Goal: Task Accomplishment & Management: Manage account settings

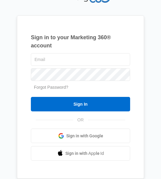
type input "[PERSON_NAME][EMAIL_ADDRESS][PERSON_NAME][DOMAIN_NAME]"
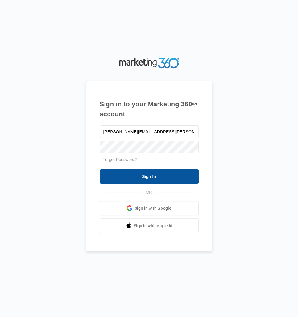
drag, startPoint x: 142, startPoint y: 179, endPoint x: 145, endPoint y: 180, distance: 3.5
click at [142, 179] on input "Sign In" at bounding box center [149, 176] width 99 height 14
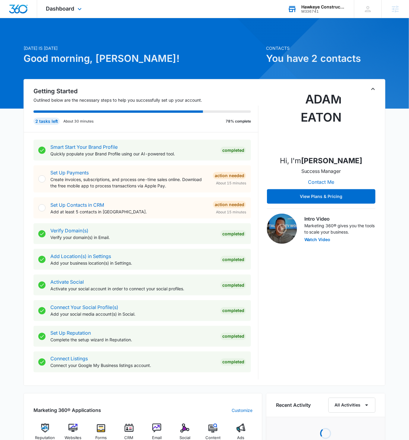
click at [321, 10] on div "M336741" at bounding box center [323, 11] width 44 height 4
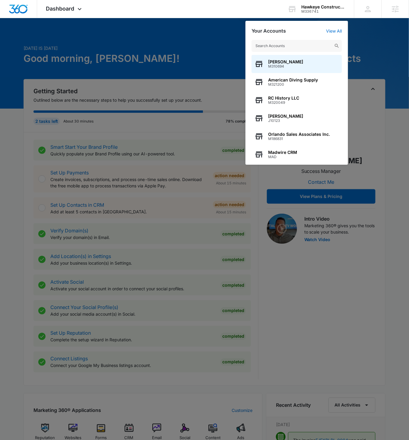
click at [123, 23] on div at bounding box center [204, 220] width 409 height 440
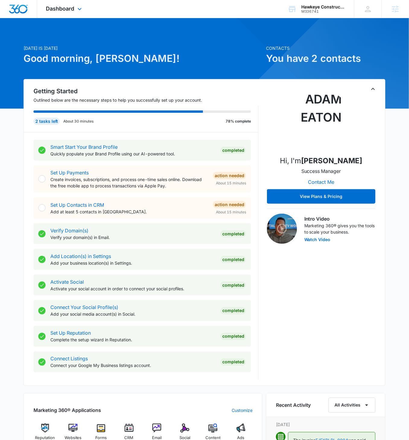
click at [70, 14] on div "Dashboard Apps Reputation Websites Forms CRM Email Social Content Ads Intellige…" at bounding box center [64, 9] width 55 height 18
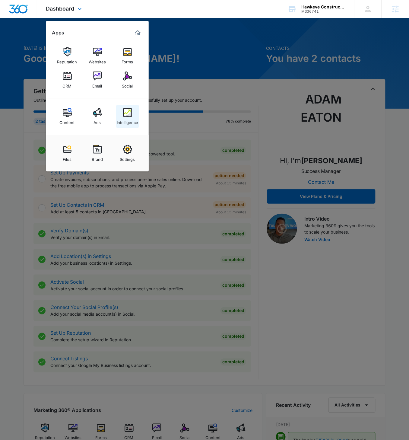
click at [127, 115] on img at bounding box center [127, 112] width 9 height 9
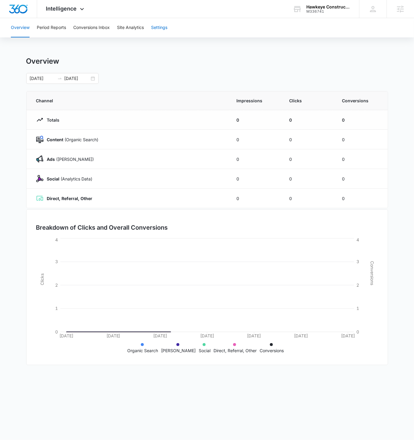
click at [164, 23] on button "Settings" at bounding box center [159, 27] width 16 height 19
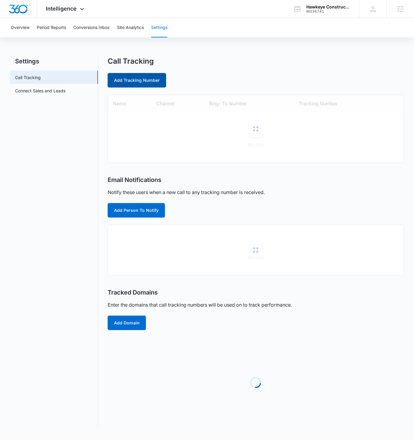
click at [139, 80] on link "Add Tracking Number" at bounding box center [137, 80] width 59 height 14
select select "by_area_code"
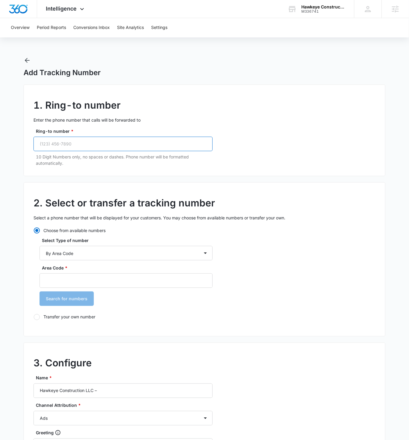
click at [83, 142] on input "Ring-to number *" at bounding box center [122, 144] width 179 height 14
paste input "(410) 752-9266"
type input "(410) 752-9266"
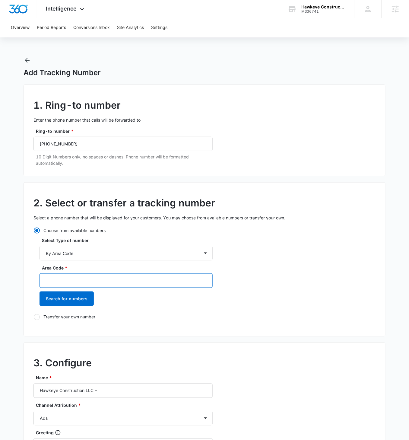
click at [77, 282] on input "Area Code *" at bounding box center [126, 280] width 173 height 14
type input "410"
click at [40, 291] on button "Search for numbers" at bounding box center [67, 298] width 54 height 14
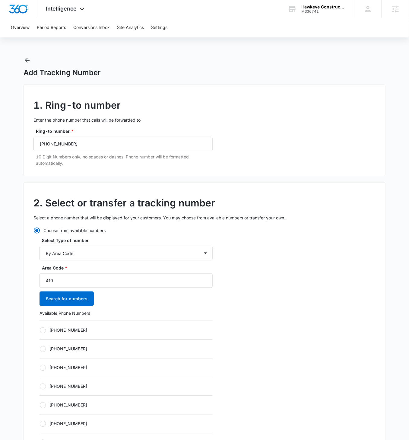
click at [44, 331] on div at bounding box center [43, 330] width 6 height 6
click at [40, 330] on input "+14104891680" at bounding box center [40, 330] width 0 height 0
radio input "true"
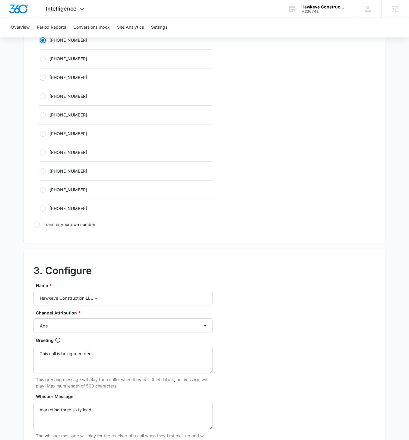
scroll to position [287, 0]
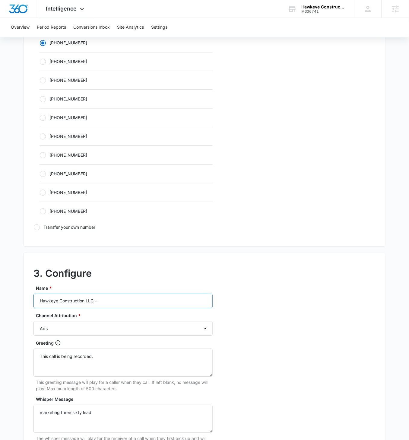
click at [117, 297] on input "Hawkeye Construction LLC –" at bounding box center [122, 301] width 179 height 14
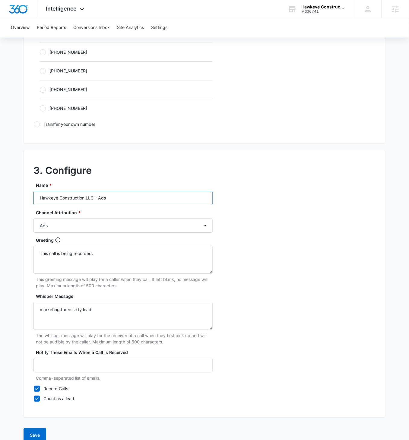
scroll to position [397, 0]
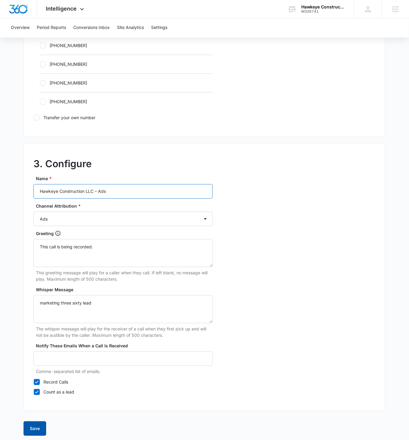
type input "Hawkeye Construction LLC – Ads"
drag, startPoint x: 34, startPoint y: 425, endPoint x: 50, endPoint y: 416, distance: 18.4
click at [34, 425] on button "Save" at bounding box center [35, 428] width 23 height 14
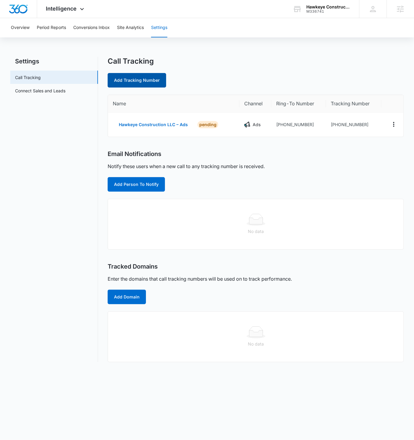
click at [138, 84] on link "Add Tracking Number" at bounding box center [137, 80] width 59 height 14
select select "by_area_code"
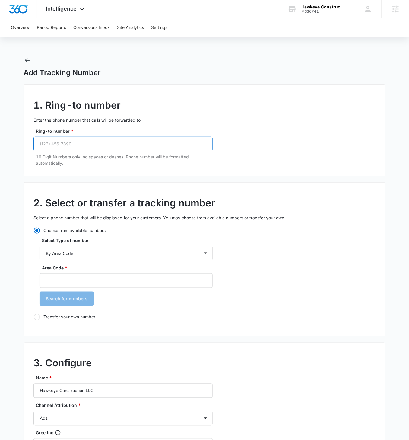
click at [118, 143] on input "Ring-to number *" at bounding box center [122, 144] width 179 height 14
paste input "(410) 752-9266"
type input "(410) 752-9266"
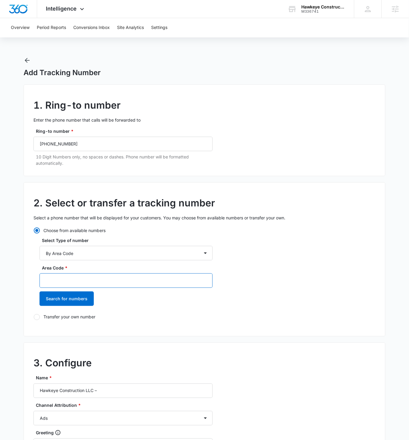
click at [71, 279] on input "Area Code *" at bounding box center [126, 280] width 173 height 14
type input "410"
click at [40, 291] on button "Search for numbers" at bounding box center [67, 298] width 54 height 14
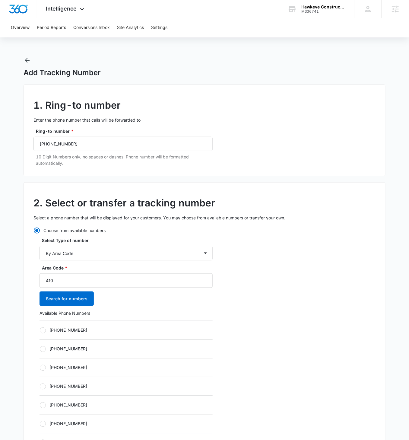
click at [45, 328] on label "+14104978850" at bounding box center [126, 330] width 173 height 6
click at [40, 330] on input "+14104978850" at bounding box center [40, 330] width 0 height 0
radio input "true"
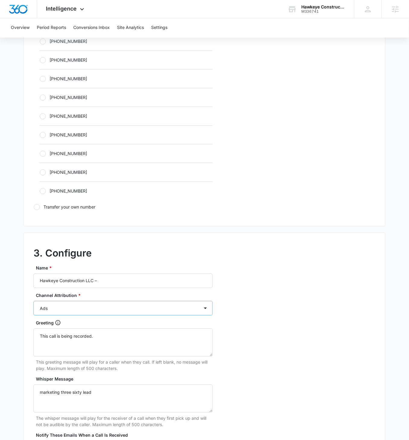
scroll to position [304, 0]
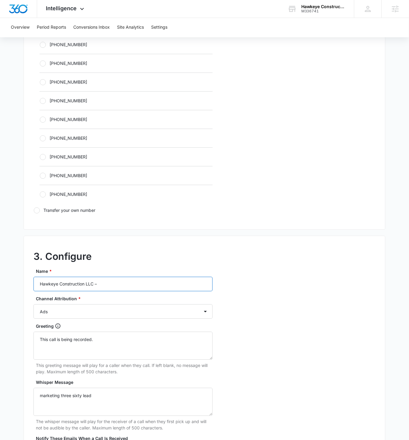
click at [123, 288] on input "Hawkeye Construction LLC –" at bounding box center [122, 284] width 179 height 14
type input "Hawkeye Construction LLC – Content"
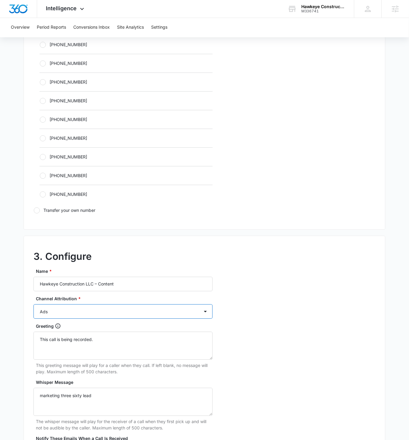
click at [128, 309] on select "Ads Local Service Ads Content Social Other" at bounding box center [122, 311] width 179 height 14
select select "CONTENT"
click at [33, 304] on select "Ads Local Service Ads Content Social Other" at bounding box center [122, 311] width 179 height 14
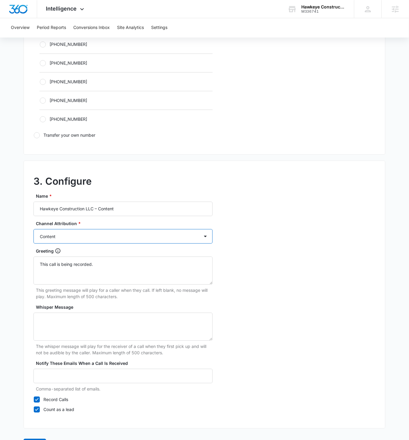
scroll to position [397, 0]
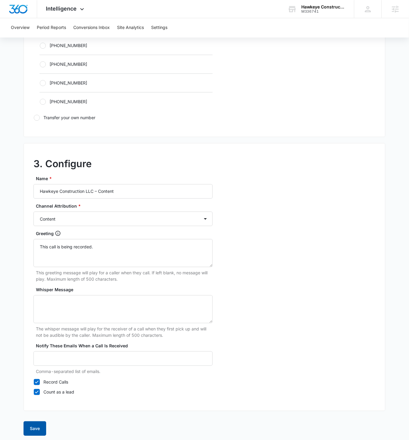
click at [36, 426] on button "Save" at bounding box center [35, 428] width 23 height 14
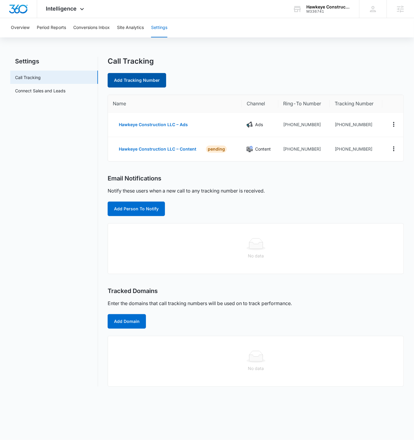
click at [147, 80] on link "Add Tracking Number" at bounding box center [137, 80] width 59 height 14
select select "by_area_code"
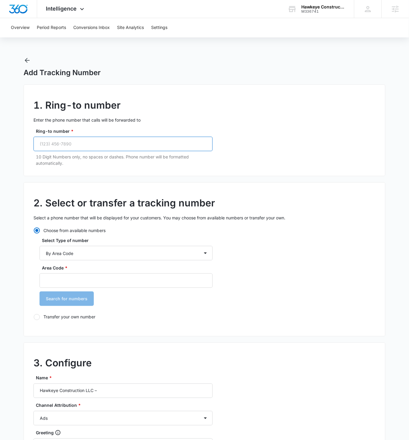
click at [91, 142] on input "Ring-to number *" at bounding box center [122, 144] width 179 height 14
paste input "(410) 752-9266"
type input "(410) 752-9266"
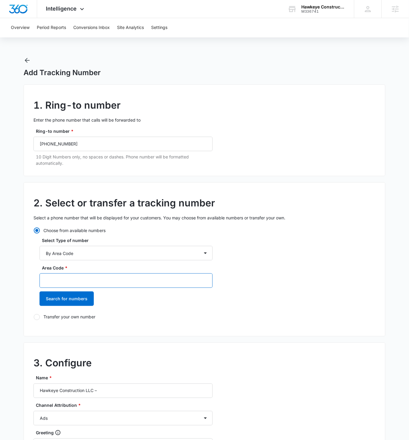
click at [86, 280] on input "Area Code *" at bounding box center [126, 280] width 173 height 14
type input "410"
click at [40, 291] on button "Search for numbers" at bounding box center [67, 298] width 54 height 14
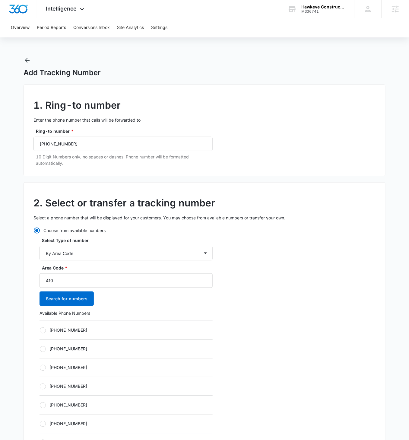
click at [41, 330] on div at bounding box center [43, 330] width 6 height 6
click at [40, 330] on input "+14104984040" at bounding box center [40, 330] width 0 height 0
radio input "true"
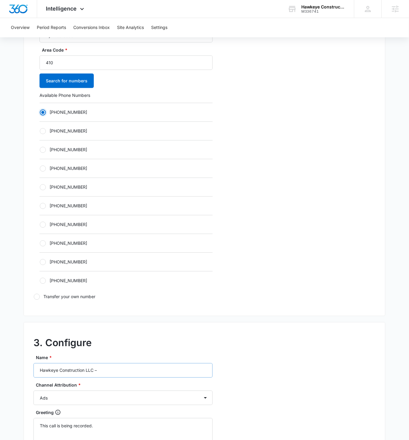
scroll to position [243, 0]
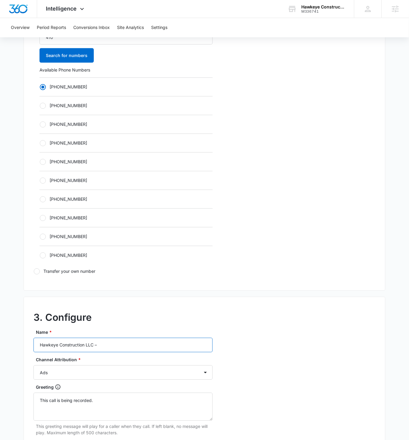
click at [131, 342] on input "Hawkeye Construction LLC –" at bounding box center [122, 345] width 179 height 14
type input "Hawkeye Construction LLC – Social"
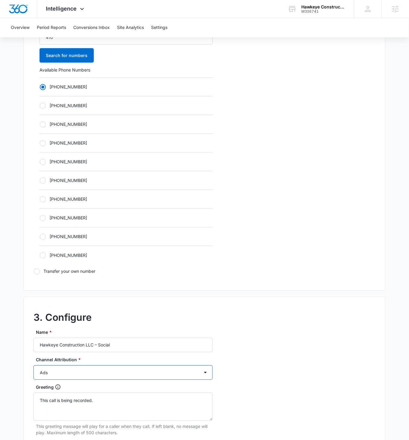
click at [146, 376] on select "Ads Local Service Ads Content Social Other" at bounding box center [122, 372] width 179 height 14
select select "SOCIAL"
click at [33, 365] on select "Ads Local Service Ads Content Social Other" at bounding box center [122, 372] width 179 height 14
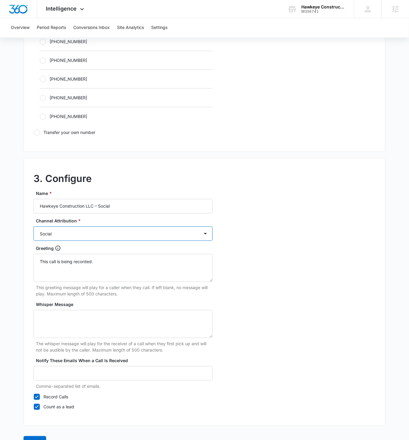
scroll to position [397, 0]
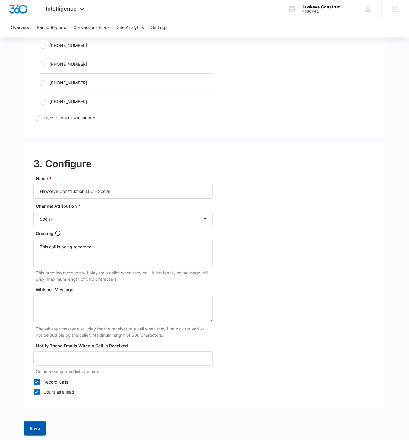
click at [35, 426] on button "Save" at bounding box center [35, 428] width 23 height 14
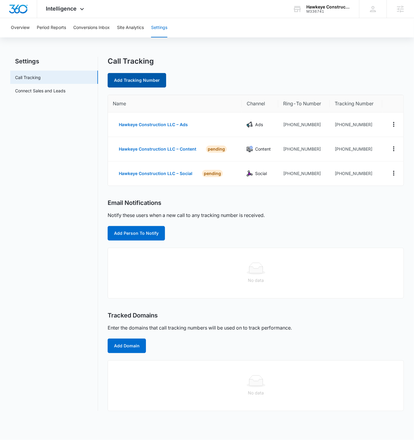
click at [140, 81] on link "Add Tracking Number" at bounding box center [137, 80] width 59 height 14
select select "by_area_code"
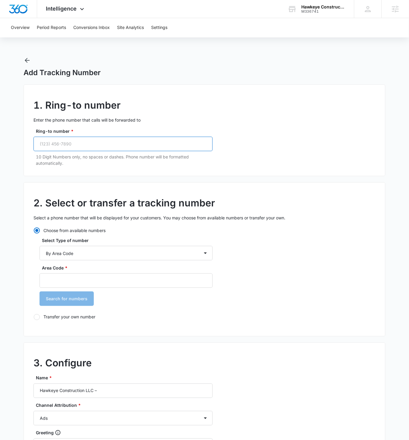
click at [88, 145] on input "Ring-to number *" at bounding box center [122, 144] width 179 height 14
paste input "(410) 752-9266"
type input "(410) 752-9266"
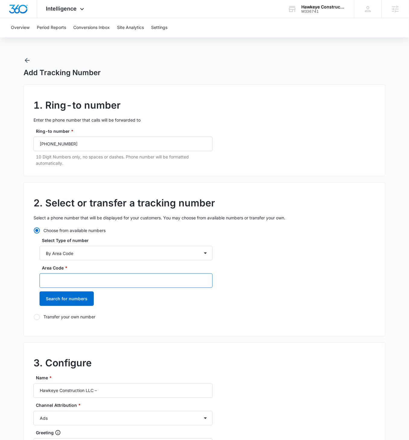
click at [78, 281] on input "Area Code *" at bounding box center [126, 280] width 173 height 14
type input "410"
click at [40, 291] on button "Search for numbers" at bounding box center [67, 298] width 54 height 14
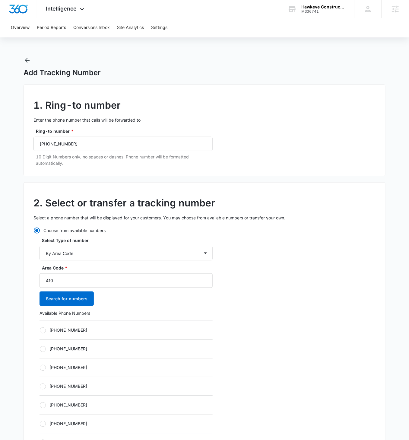
click at [42, 331] on div at bounding box center [43, 330] width 6 height 6
click at [40, 330] on input "+14106561036" at bounding box center [40, 330] width 0 height 0
radio input "true"
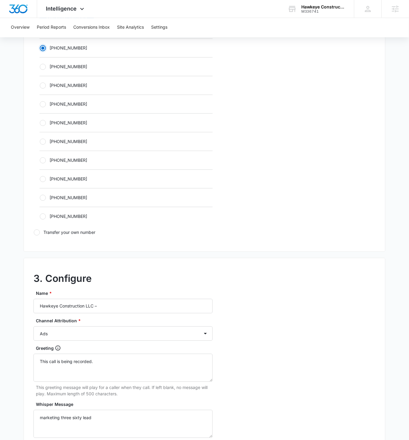
scroll to position [331, 0]
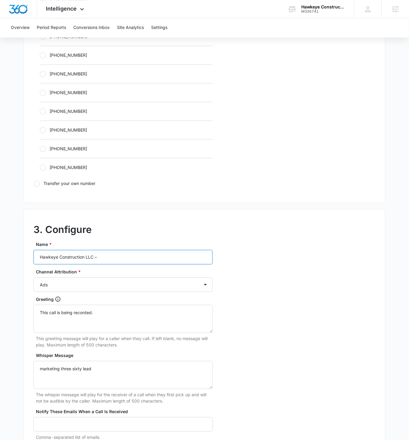
click at [131, 255] on input "Hawkeye Construction LLC –" at bounding box center [122, 257] width 179 height 14
type input "Hawkeye Construction LLC – Other"
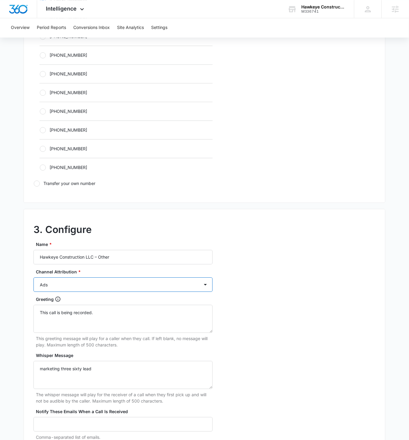
click at [149, 285] on select "Ads Local Service Ads Content Social Other" at bounding box center [122, 284] width 179 height 14
select select "OTHER"
click at [33, 277] on select "Ads Local Service Ads Content Social Other" at bounding box center [122, 284] width 179 height 14
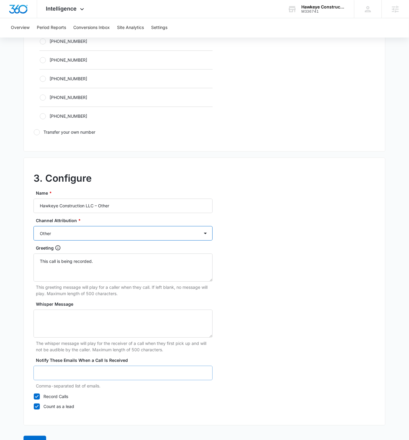
scroll to position [397, 0]
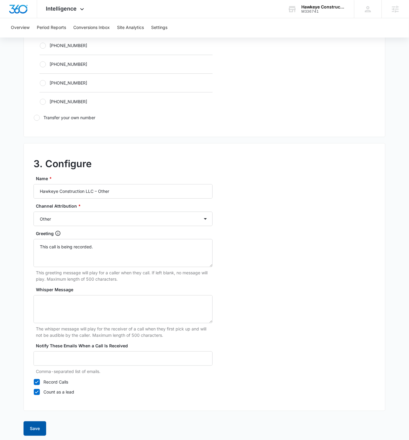
click at [30, 425] on button "Save" at bounding box center [35, 428] width 23 height 14
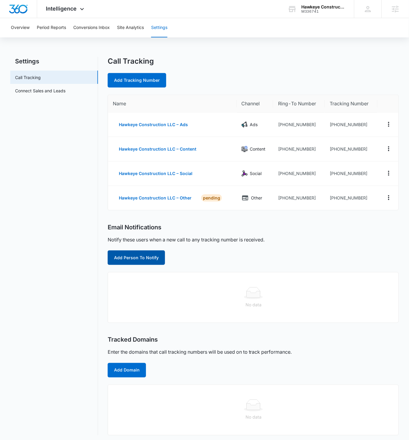
click at [147, 263] on button "Add Person To Notify" at bounding box center [136, 257] width 57 height 14
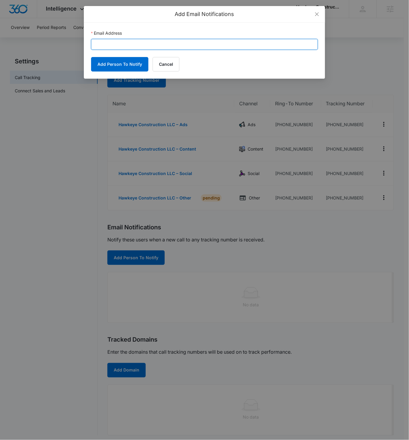
click at [132, 48] on input "Email Address" at bounding box center [204, 44] width 227 height 11
paste input "Justin@hcmail.us"
type input "Justin@hcmail.us"
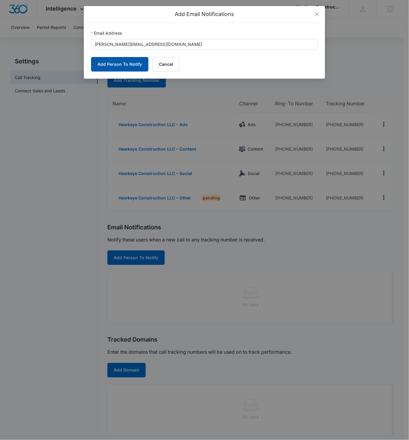
click at [111, 65] on button "Add Person To Notify" at bounding box center [119, 64] width 57 height 14
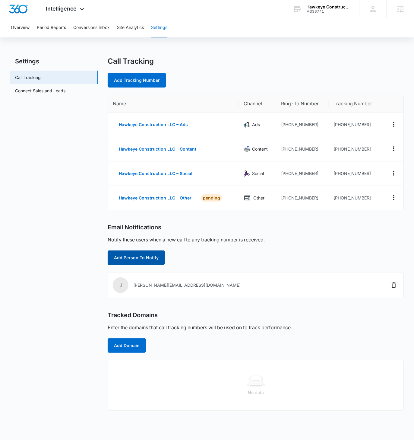
click at [144, 259] on button "Add Person To Notify" at bounding box center [136, 257] width 57 height 14
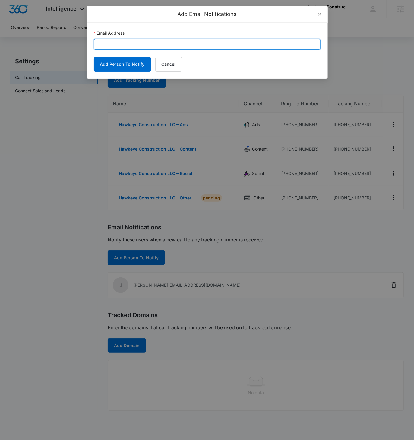
click at [128, 48] on input "Email Address" at bounding box center [207, 44] width 227 height 11
paste input "adam.eaton@madwire.com"
type input "adam.eaton@madwire.com"
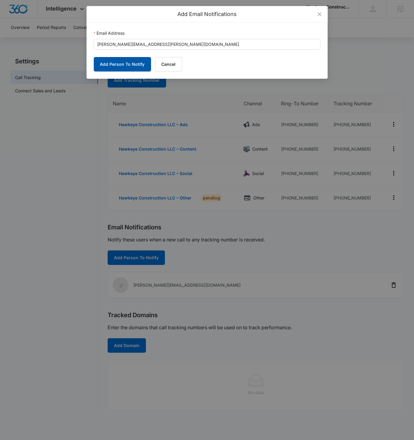
click at [120, 68] on button "Add Person To Notify" at bounding box center [122, 64] width 57 height 14
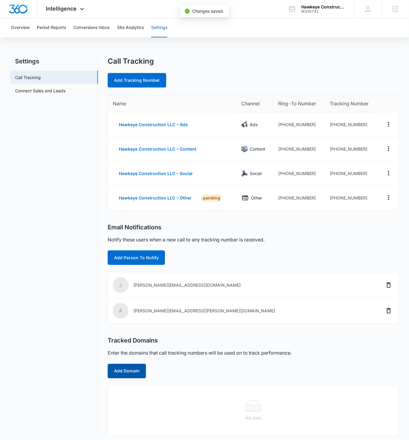
click at [125, 367] on button "Add Domain" at bounding box center [127, 371] width 38 height 14
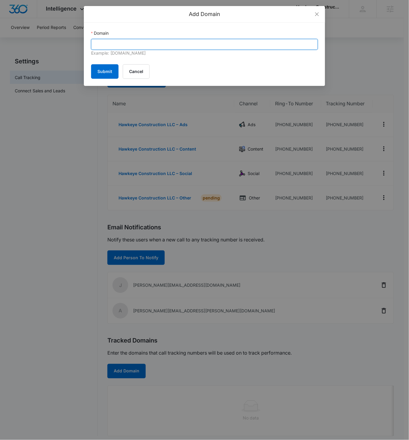
click at [168, 46] on input "Domain" at bounding box center [204, 44] width 227 height 11
paste input "https://hawkeye-construction.com"
type input "https://hawkeye-construction.com"
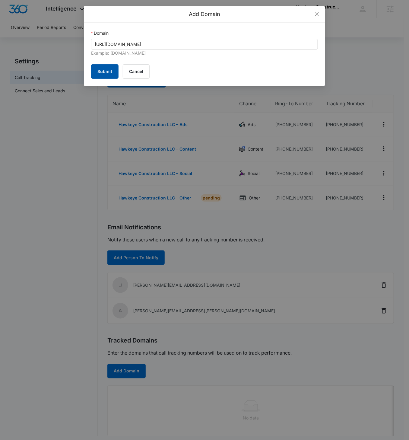
click at [103, 72] on button "Submit" at bounding box center [104, 71] width 27 height 14
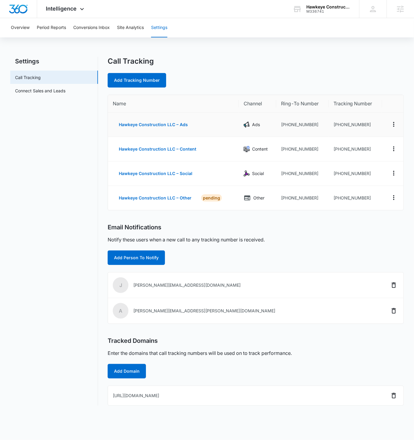
click at [366, 126] on td "[PHONE_NUMBER]" at bounding box center [355, 125] width 53 height 24
drag, startPoint x: 368, startPoint y: 126, endPoint x: 337, endPoint y: 127, distance: 30.2
click at [337, 127] on td "[PHONE_NUMBER]" at bounding box center [355, 125] width 53 height 24
copy td "4104891680"
drag, startPoint x: 369, startPoint y: 151, endPoint x: 343, endPoint y: 149, distance: 26.6
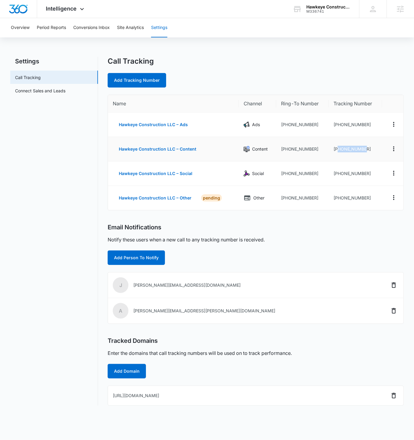
click at [336, 151] on td "[PHONE_NUMBER]" at bounding box center [355, 149] width 53 height 24
copy td "4104978850"
drag, startPoint x: 367, startPoint y: 172, endPoint x: 338, endPoint y: 174, distance: 29.6
click at [338, 174] on td "[PHONE_NUMBER]" at bounding box center [355, 173] width 53 height 24
copy td "4104984040"
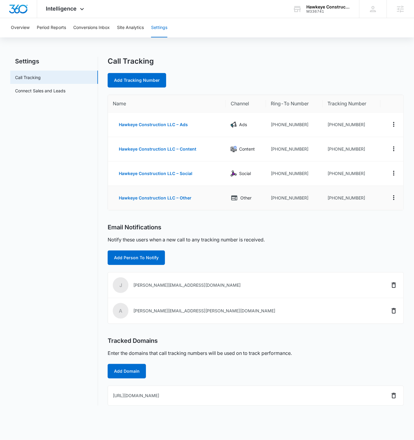
drag, startPoint x: 358, startPoint y: 197, endPoint x: 361, endPoint y: 199, distance: 3.8
click at [358, 197] on td "+14106561036" at bounding box center [352, 198] width 58 height 24
drag, startPoint x: 363, startPoint y: 197, endPoint x: 336, endPoint y: 198, distance: 26.6
click at [332, 199] on td "+14106561036" at bounding box center [352, 198] width 58 height 24
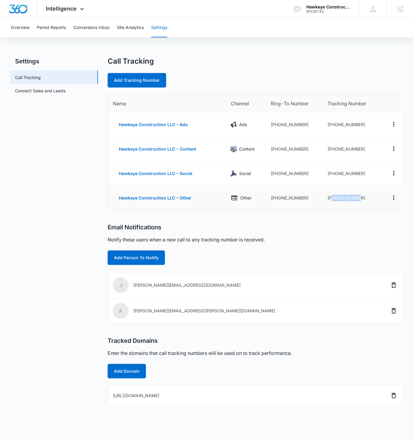
copy td "4106561036"
click at [391, 392] on icon "Delete" at bounding box center [393, 395] width 7 height 7
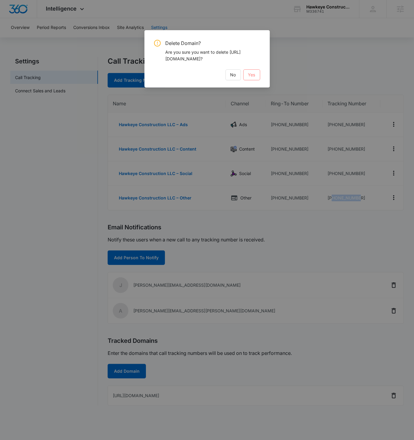
click at [253, 72] on span "Yes" at bounding box center [251, 75] width 7 height 7
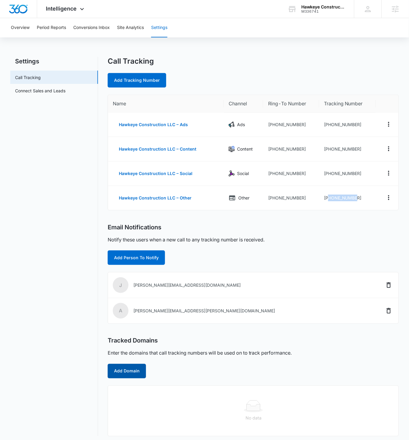
click at [127, 373] on button "Add Domain" at bounding box center [127, 371] width 38 height 14
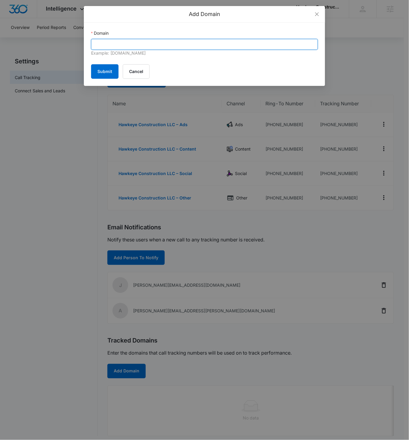
click at [133, 45] on input "Domain" at bounding box center [204, 44] width 227 height 11
paste input "hawkeye-construction.com"
type input "hawkeye-construction.com"
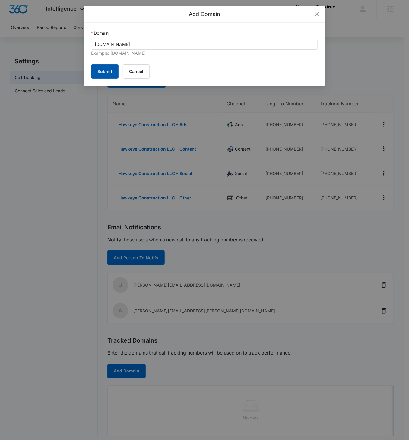
click at [110, 67] on button "Submit" at bounding box center [104, 71] width 27 height 14
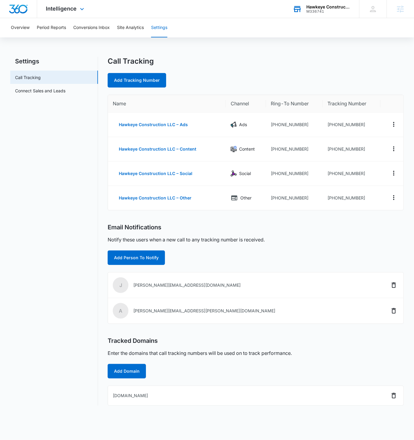
drag, startPoint x: 323, startPoint y: 5, endPoint x: 329, endPoint y: 8, distance: 6.4
click at [323, 5] on div "Hawkeye Construction LLC" at bounding box center [329, 7] width 44 height 5
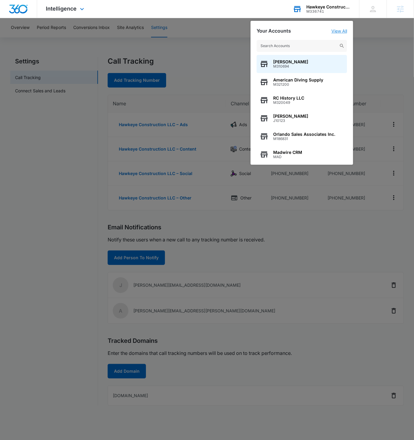
click at [337, 31] on link "View All" at bounding box center [340, 30] width 16 height 5
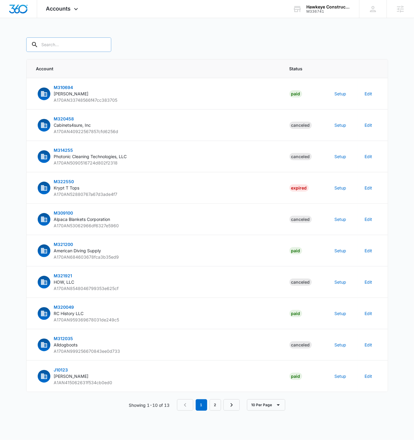
click at [63, 44] on input "text" at bounding box center [68, 44] width 85 height 14
paste input "M336741"
type input "M336741"
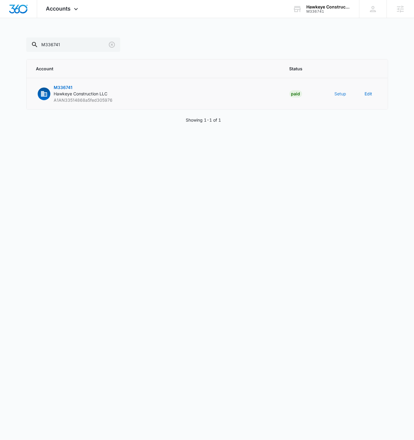
click at [338, 95] on button "Setup" at bounding box center [341, 94] width 12 height 6
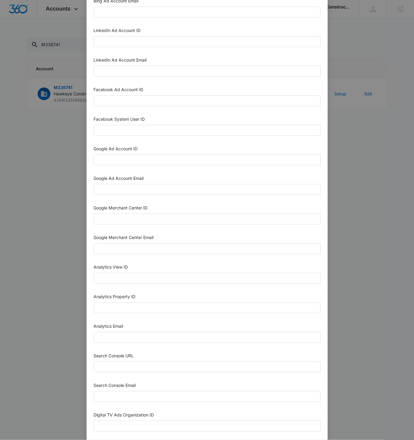
scroll to position [46, 0]
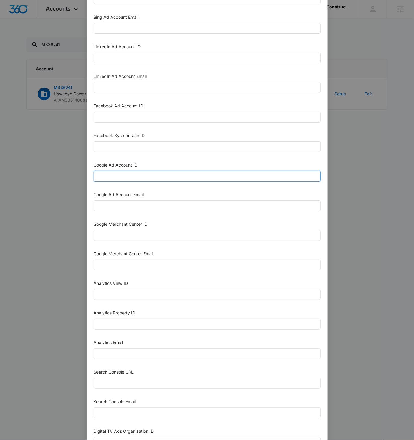
click at [123, 179] on input "Google Ad Account ID" at bounding box center [207, 176] width 227 height 11
paste input "181-364-4299"
type input "181-364-4299"
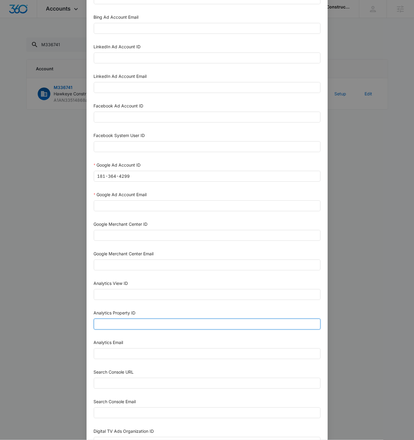
click at [121, 319] on input "Analytics Property ID" at bounding box center [207, 324] width 227 height 11
paste input "505080903"
type input "505080903"
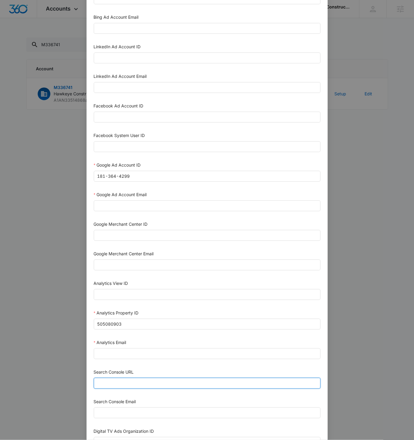
click at [130, 380] on input "Search Console URL" at bounding box center [207, 383] width 227 height 11
paste input "https://hawkeye-construction.com"
type input "https://hawkeye-construction.com"
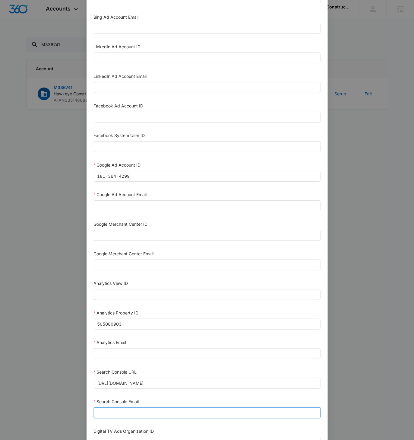
click at [127, 407] on input "Search Console Email" at bounding box center [207, 412] width 227 height 11
paste input "M360+Accounts1023@madwiremedia.com"
type input "M360+Accounts1023@madwiremedia.com"
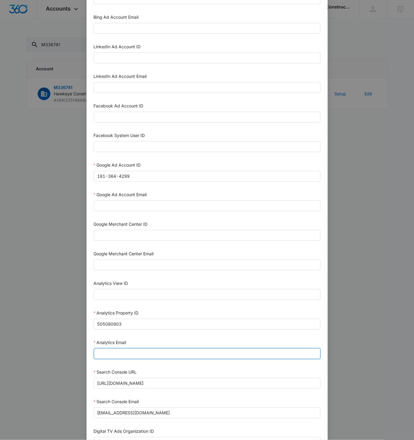
click at [107, 348] on input "Analytics Email" at bounding box center [207, 353] width 227 height 11
paste input "M360+Accounts1023@madwiremedia.com"
type input "M360+Accounts1023@madwiremedia.com"
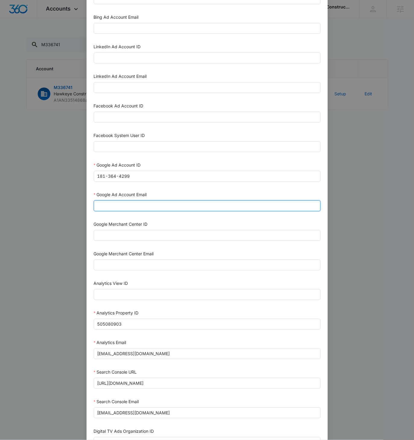
click at [116, 204] on input "Google Ad Account Email" at bounding box center [207, 205] width 227 height 11
paste input "M360+Accounts1023@madwiremedia.com"
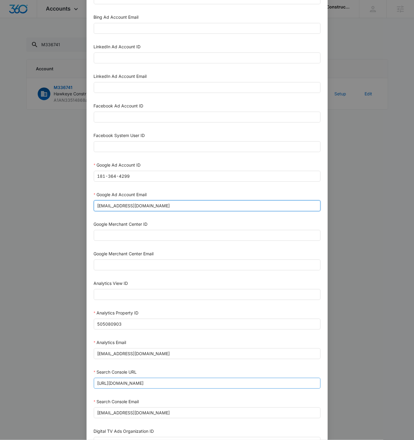
scroll to position [94, 0]
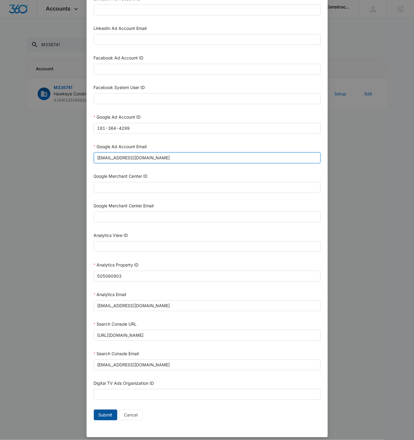
type input "M360+Accounts1023@madwiremedia.com"
click at [99, 412] on span "Submit" at bounding box center [106, 415] width 14 height 7
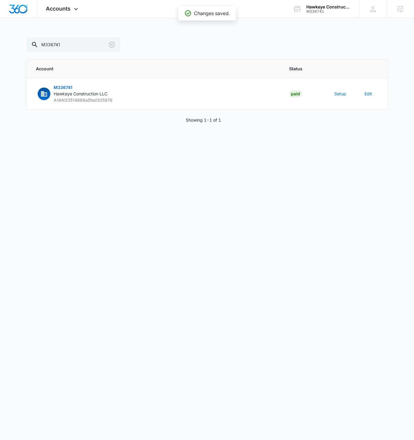
scroll to position [88, 0]
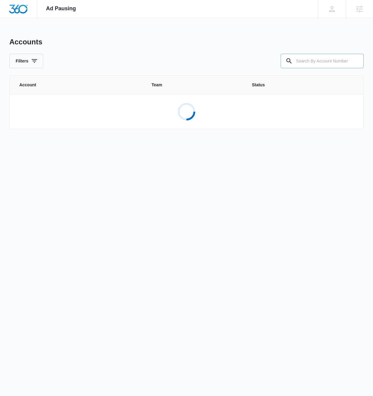
click at [313, 56] on input "text" at bounding box center [322, 61] width 83 height 14
paste input "M336741"
type input "M336741"
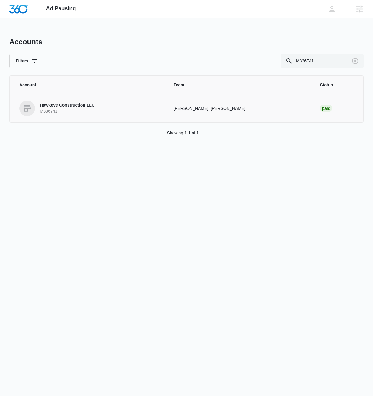
click at [58, 110] on p "M336741" at bounding box center [67, 111] width 55 height 6
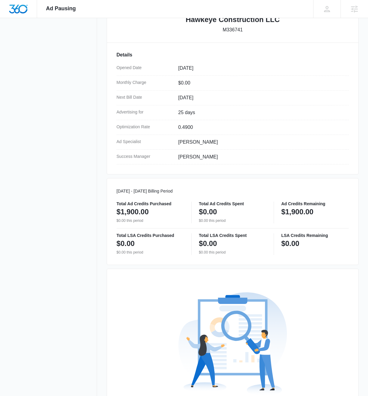
scroll to position [208, 0]
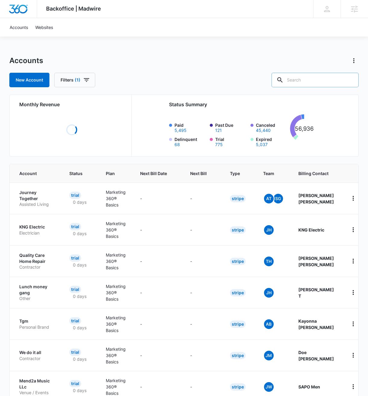
click at [316, 84] on input "text" at bounding box center [315, 80] width 87 height 14
paste input "M336741"
type input "M336741"
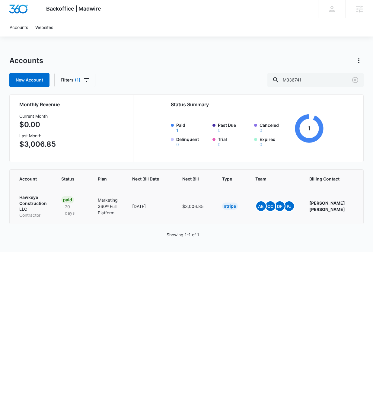
click at [26, 206] on p "Hawkeye Construction LLC" at bounding box center [32, 203] width 27 height 18
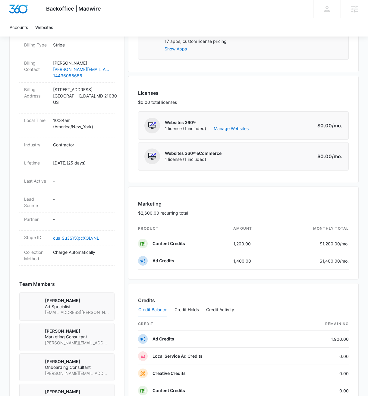
scroll to position [228, 0]
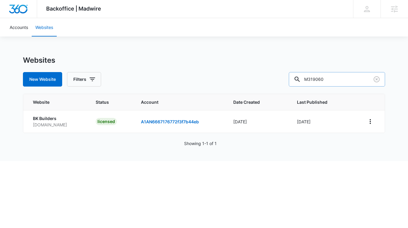
click at [357, 73] on input "M319060" at bounding box center [337, 79] width 96 height 14
paste input "36741"
type input "M336741"
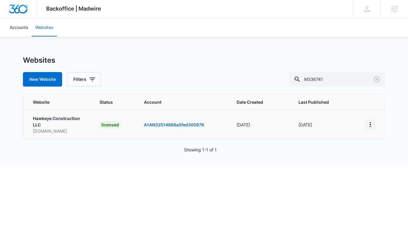
click at [371, 126] on icon "View More" at bounding box center [370, 124] width 7 height 7
click at [349, 153] on link "Edit Website" at bounding box center [337, 150] width 24 height 5
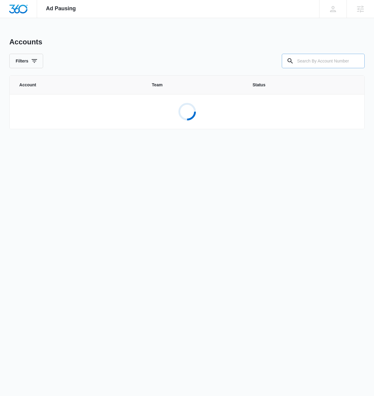
click at [307, 62] on input "text" at bounding box center [323, 61] width 83 height 14
paste input "M336741"
type input "M336741"
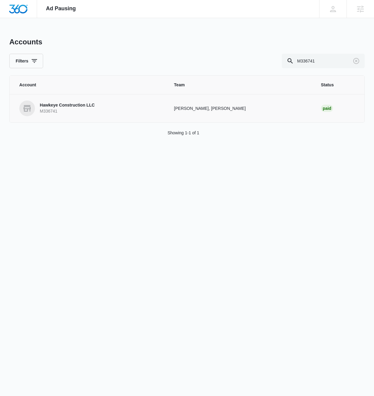
click at [65, 111] on p "M336741" at bounding box center [67, 111] width 55 height 6
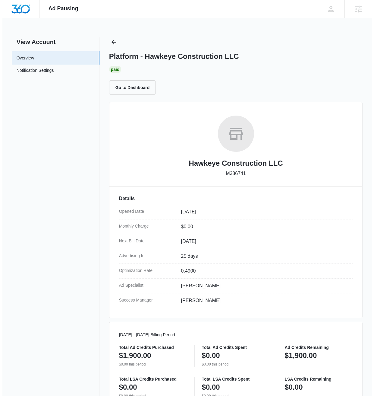
scroll to position [208, 0]
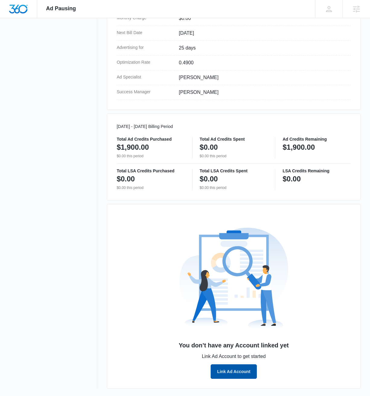
click at [234, 373] on button "Link Ad Account" at bounding box center [234, 371] width 46 height 14
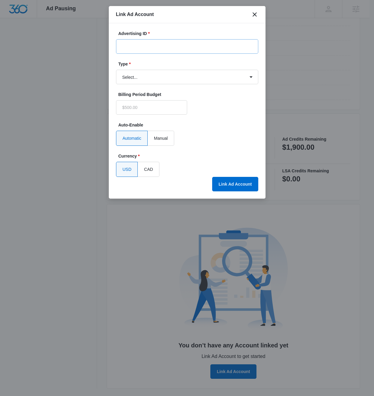
type input "$0.00"
click at [158, 46] on input "Advertising ID *" at bounding box center [187, 46] width 142 height 14
paste input "181-364-4299"
type input "181-364-4299"
click at [182, 75] on select "Select... Bing Ads Facebook Ads Google Ads" at bounding box center [187, 77] width 142 height 14
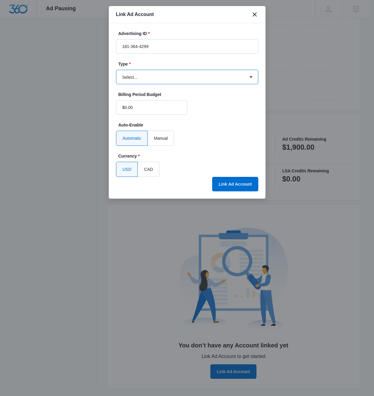
select select "google"
click at [116, 70] on select "Select... Bing Ads Facebook Ads Google Ads" at bounding box center [187, 77] width 142 height 14
click at [232, 185] on button "Link Ad Account" at bounding box center [235, 184] width 46 height 14
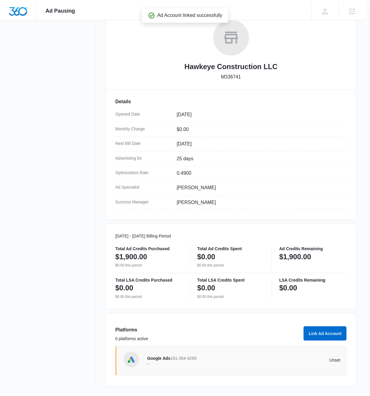
scroll to position [98, 0]
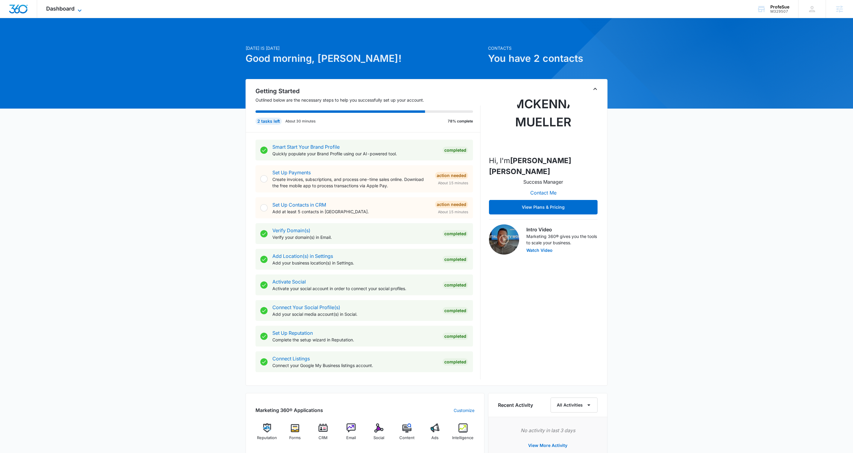
click at [79, 8] on icon at bounding box center [79, 10] width 7 height 7
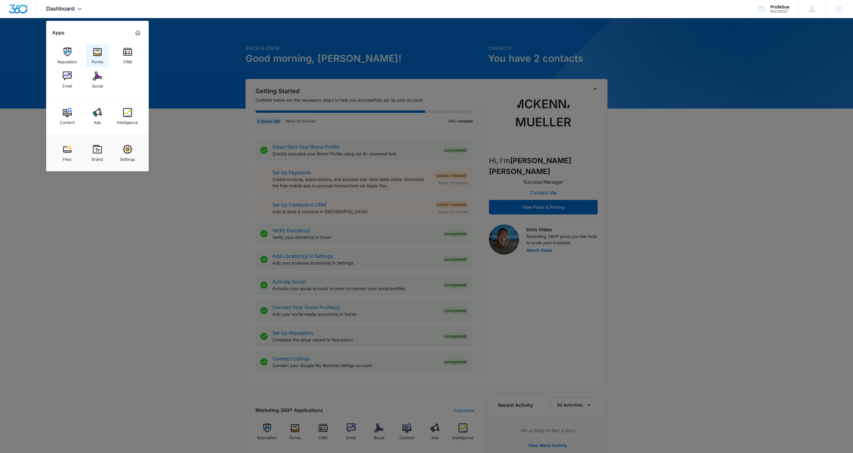
click at [100, 53] on img at bounding box center [97, 51] width 9 height 9
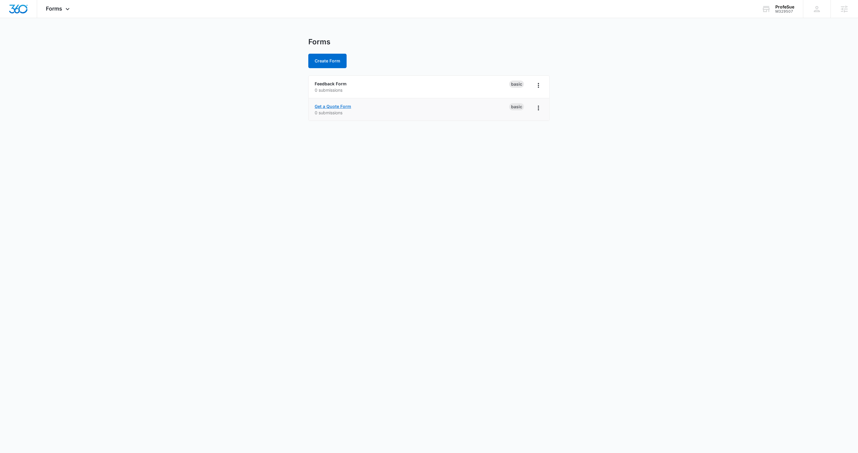
click at [337, 106] on link "Get a Quote Form" at bounding box center [333, 106] width 37 height 5
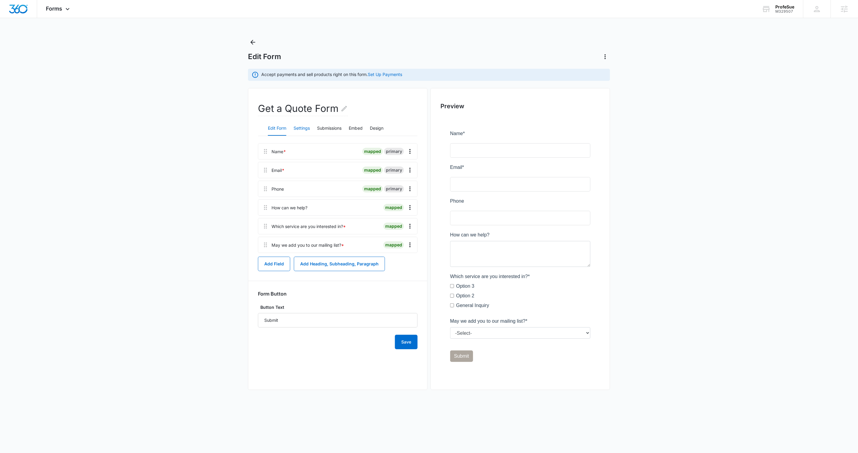
click at [302, 128] on button "Settings" at bounding box center [302, 128] width 16 height 14
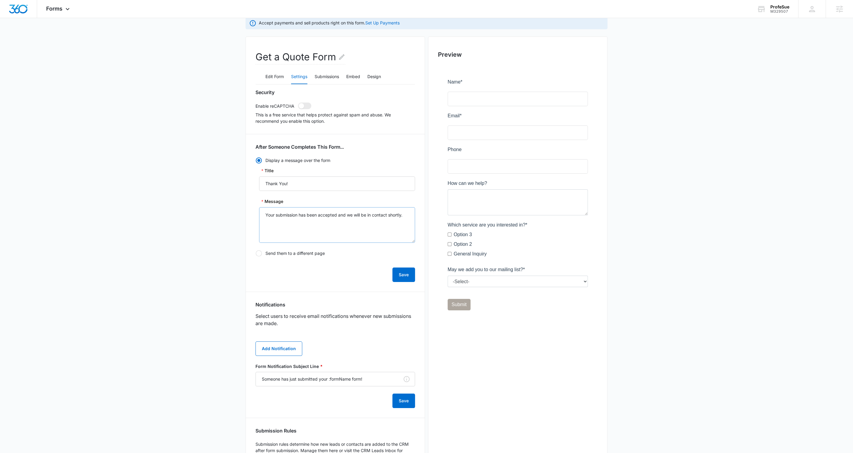
scroll to position [23, 0]
